Goal: Information Seeking & Learning: Check status

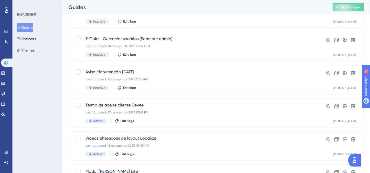
scroll to position [117, 0]
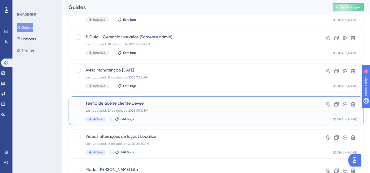
click at [204, 112] on div "Last Updated: 27 de ago. de 2025 05:19 PM" at bounding box center [195, 111] width 220 height 4
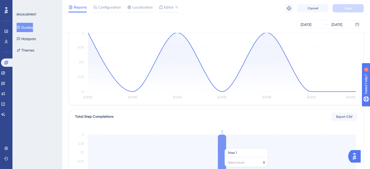
scroll to position [71, 0]
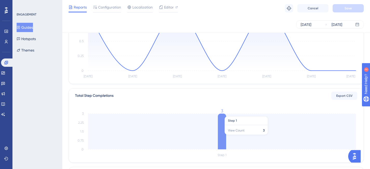
click at [226, 138] on icon "Step 1 0 0.75 1.5 2.25 3 3" at bounding box center [216, 134] width 282 height 50
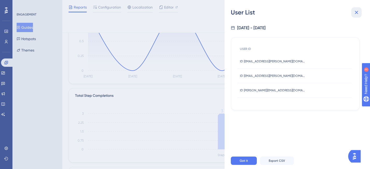
click at [355, 14] on icon at bounding box center [356, 12] width 6 height 6
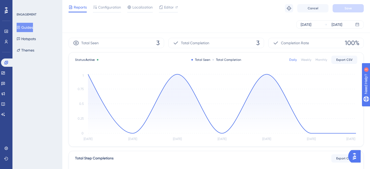
scroll to position [0, 0]
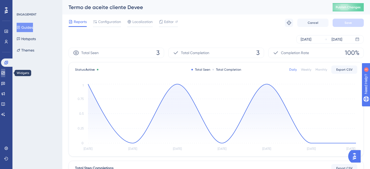
click at [3, 75] on link at bounding box center [3, 73] width 4 height 8
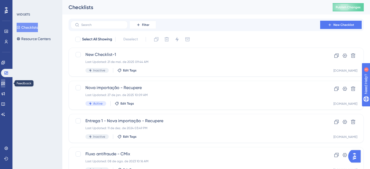
click at [5, 83] on icon at bounding box center [3, 83] width 4 height 4
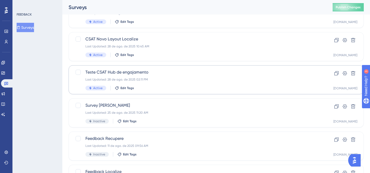
scroll to position [93, 0]
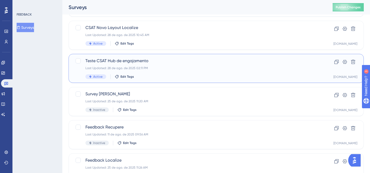
click at [223, 76] on div "Active Edit Tags" at bounding box center [195, 76] width 220 height 5
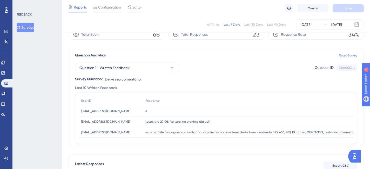
scroll to position [8, 0]
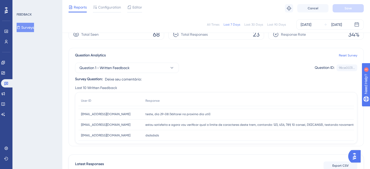
click at [295, 124] on span "estou satisfeito e agora vou verificar qual o limite de caracteres deste trem, …" at bounding box center [361, 125] width 432 height 4
click at [247, 125] on span "estou satisfeito e agora vou verificar qual o limite de caracteres deste trem, …" at bounding box center [361, 125] width 432 height 4
drag, startPoint x: 132, startPoint y: 122, endPoint x: 135, endPoint y: 125, distance: 3.9
click at [132, 122] on div "[EMAIL_ADDRESS][DOMAIN_NAME] [DOMAIN_NAME][EMAIL_ADDRESS][DOMAIN_NAME]" at bounding box center [110, 125] width 64 height 11
click at [130, 125] on span "[EMAIL_ADDRESS][DOMAIN_NAME]" at bounding box center [105, 125] width 49 height 4
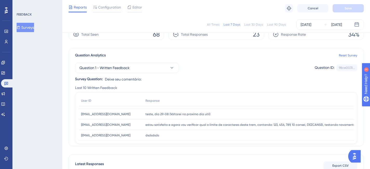
click at [151, 126] on span "estou satisfeito e agora vou verificar qual o limite de caracteres deste trem, …" at bounding box center [361, 125] width 432 height 4
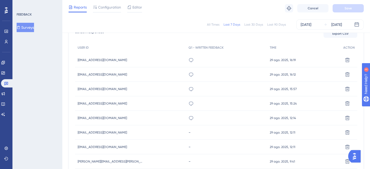
scroll to position [164, 0]
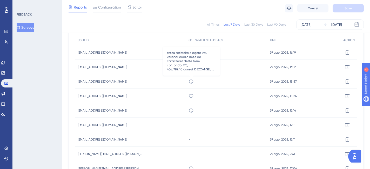
click at [191, 80] on icon at bounding box center [191, 82] width 4 height 4
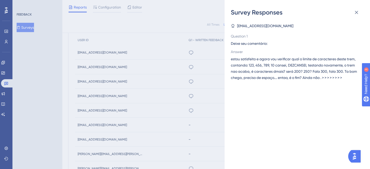
click at [209, 46] on div "Survey Responses [EMAIL_ADDRESS][DOMAIN_NAME] Question 1 Deixe seu comentário: …" at bounding box center [185, 84] width 370 height 169
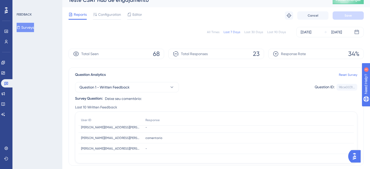
scroll to position [0, 0]
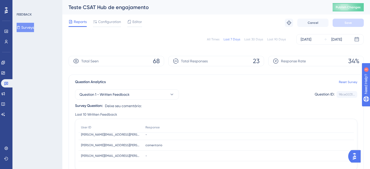
click at [215, 94] on div "Question 1 - Written Feedback Question ID: 98ce0031... Copy" at bounding box center [216, 94] width 282 height 10
click at [227, 113] on div "Last 10 Written Feedback" at bounding box center [216, 115] width 282 height 6
